Goal: Task Accomplishment & Management: Use online tool/utility

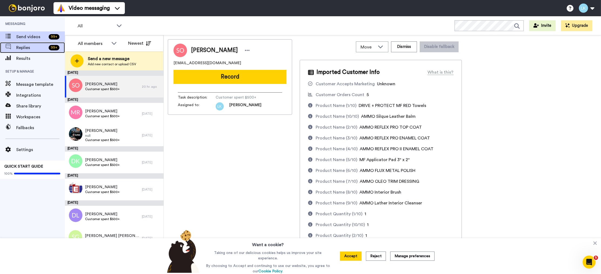
click at [23, 50] on span "Replies" at bounding box center [31, 47] width 30 height 6
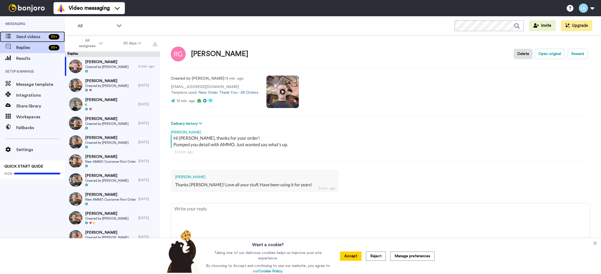
click at [31, 37] on span "Send videos" at bounding box center [31, 37] width 30 height 6
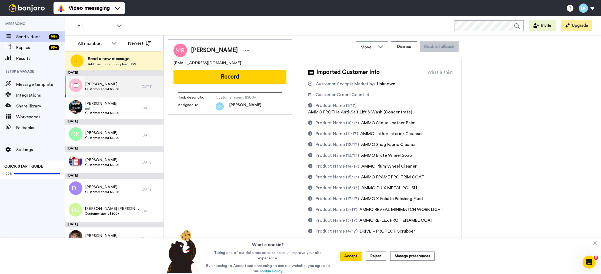
click at [136, 84] on div "MIRZA RAMOVIC Customer spent $500+" at bounding box center [103, 87] width 77 height 22
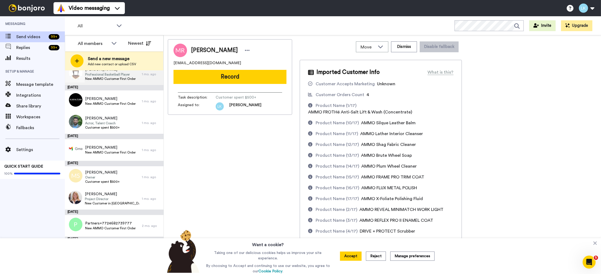
scroll to position [285, 0]
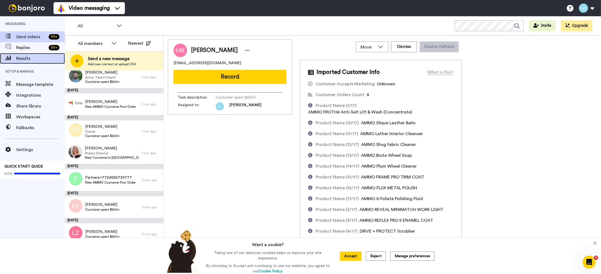
click at [31, 59] on span "Results" at bounding box center [40, 58] width 49 height 6
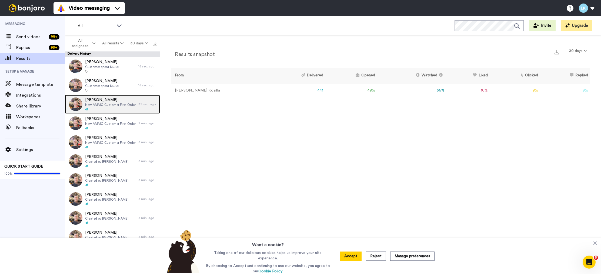
click at [117, 104] on span "New AMMO Customer First Order" at bounding box center [110, 104] width 51 height 4
